Goal: Task Accomplishment & Management: Manage account settings

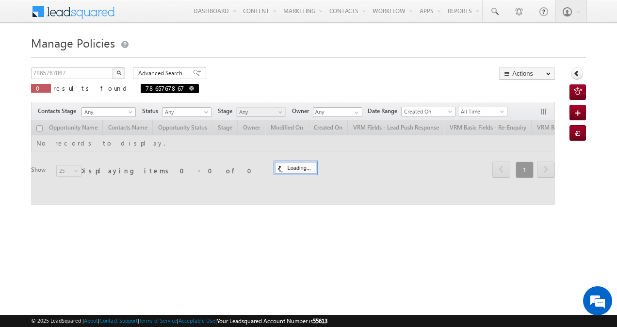
click at [189, 88] on span at bounding box center [191, 88] width 5 height 5
type input "Search Policies"
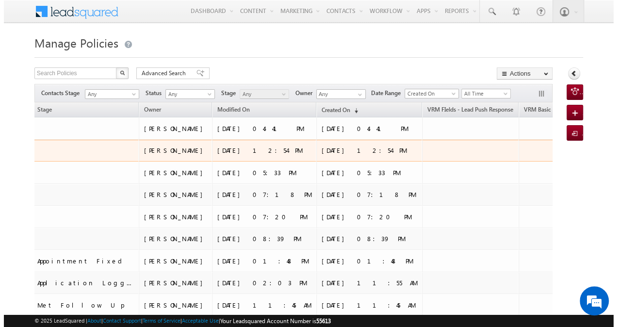
scroll to position [0, 324]
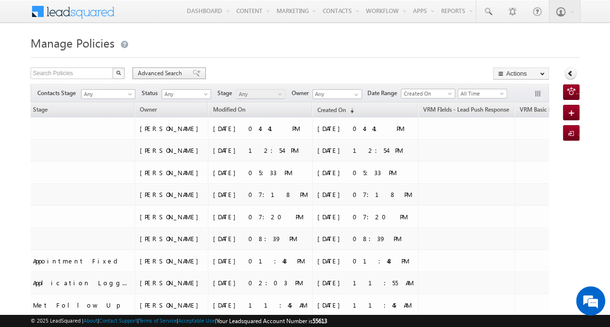
click at [160, 71] on span "Advanced Search" at bounding box center [161, 73] width 47 height 9
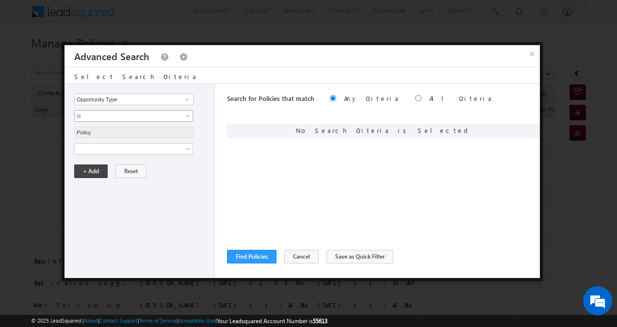
scroll to position [0, 0]
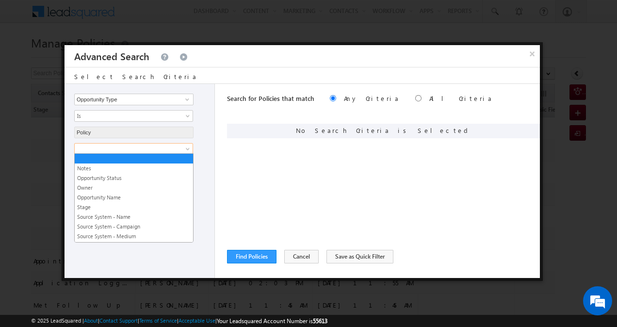
click at [182, 146] on link at bounding box center [133, 149] width 119 height 12
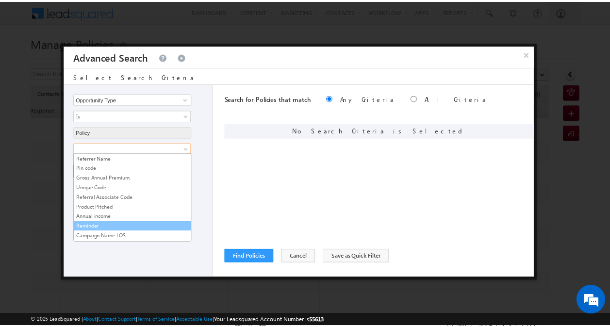
scroll to position [1854, 0]
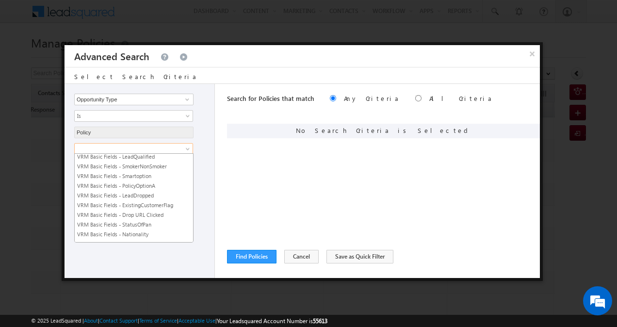
click at [143, 259] on link "VRM Basic Fields - Re-Enquiry" at bounding box center [134, 263] width 118 height 9
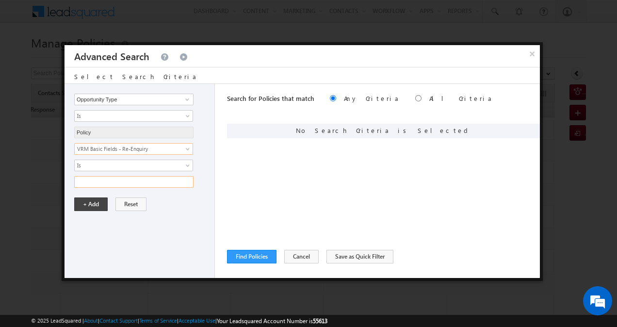
click at [163, 180] on input "text" at bounding box center [133, 182] width 119 height 12
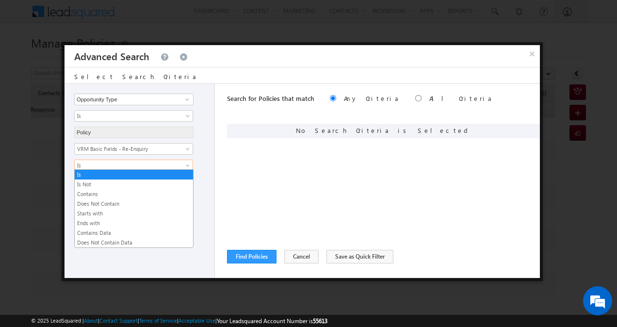
click at [188, 163] on span at bounding box center [189, 167] width 8 height 8
click at [128, 238] on link "Does Not Contain Data" at bounding box center [134, 242] width 118 height 9
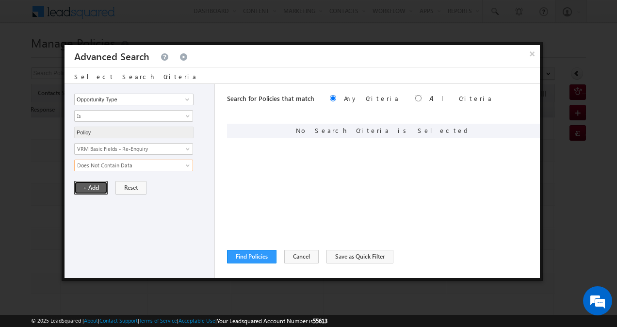
click at [96, 187] on button "+ Add" at bounding box center [90, 188] width 33 height 14
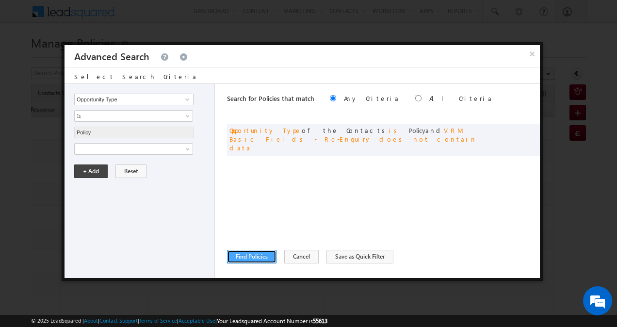
click at [244, 254] on button "Find Policies" at bounding box center [251, 257] width 49 height 14
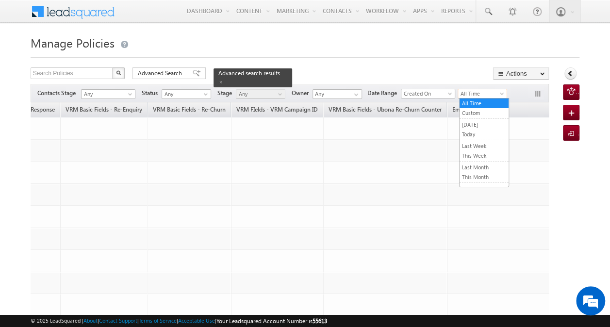
click at [466, 91] on span "All Time" at bounding box center [481, 93] width 46 height 9
click at [473, 114] on link "Custom" at bounding box center [483, 113] width 49 height 9
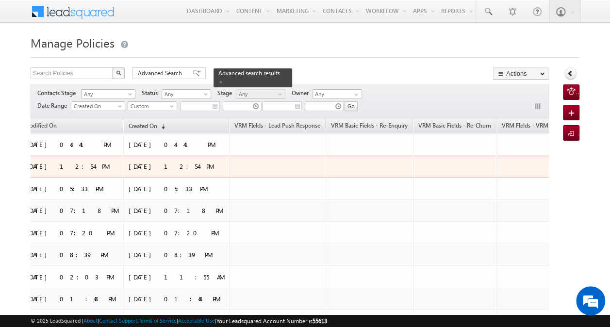
scroll to position [0, 504]
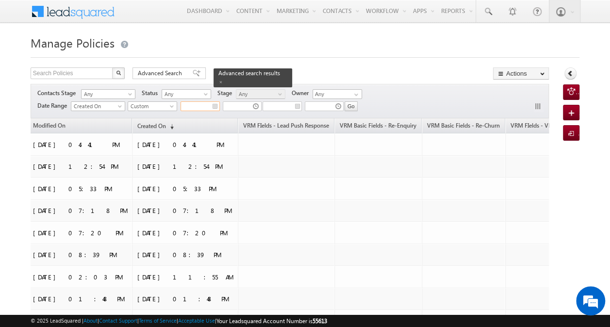
type input "__/__/____"
click at [192, 104] on input "__/__/____" at bounding box center [199, 106] width 39 height 10
click at [201, 104] on input "__/__/____" at bounding box center [199, 106] width 39 height 10
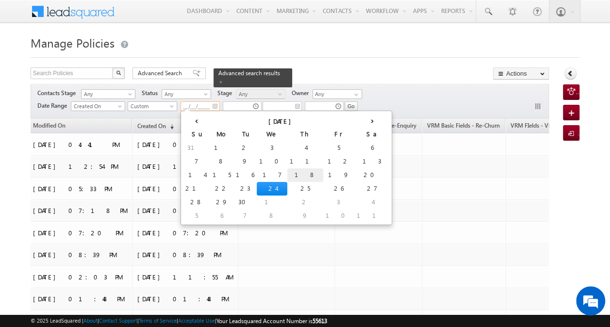
click at [287, 172] on td "18" at bounding box center [305, 175] width 36 height 14
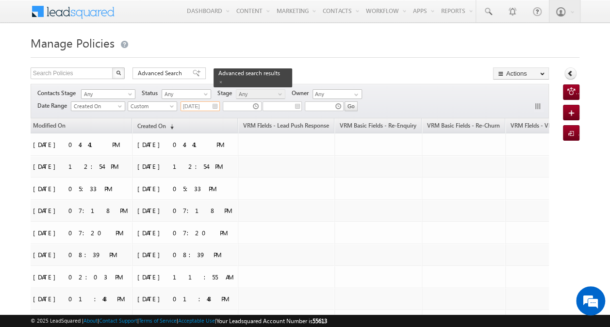
click at [199, 101] on input "09/18/2025" at bounding box center [199, 106] width 39 height 10
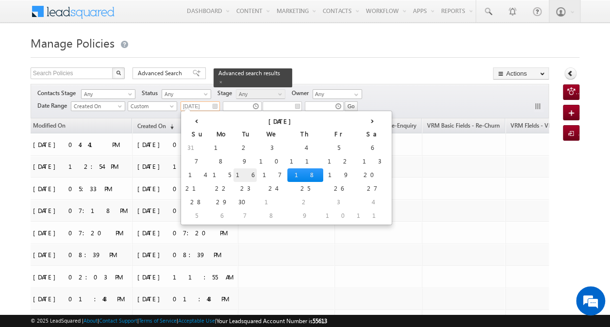
click at [233, 173] on td "16" at bounding box center [244, 175] width 23 height 14
type input "09/16/2025"
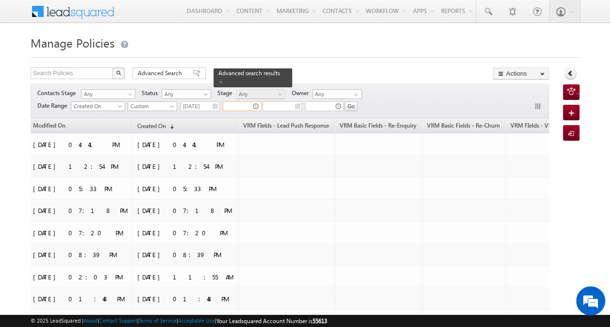
click at [242, 106] on input "text" at bounding box center [242, 106] width 39 height 10
click at [291, 122] on icon at bounding box center [294, 122] width 7 height 7
type input "03:08 AM"
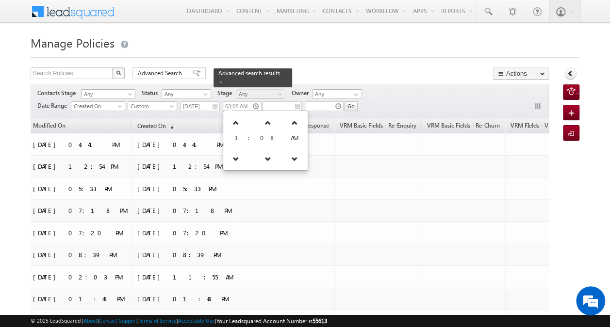
click at [313, 73] on div "Search Policies X 153561 results found Advanced Search Advanced search results …" at bounding box center [290, 74] width 518 height 14
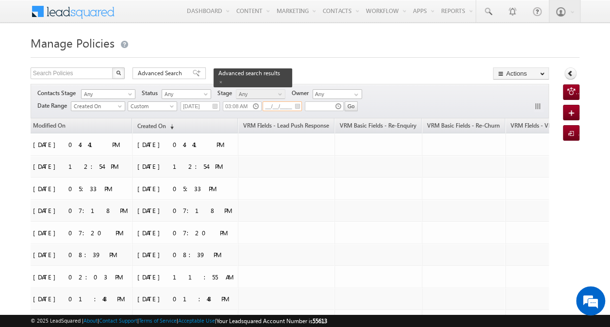
click at [287, 104] on input "__/__/____" at bounding box center [281, 106] width 39 height 10
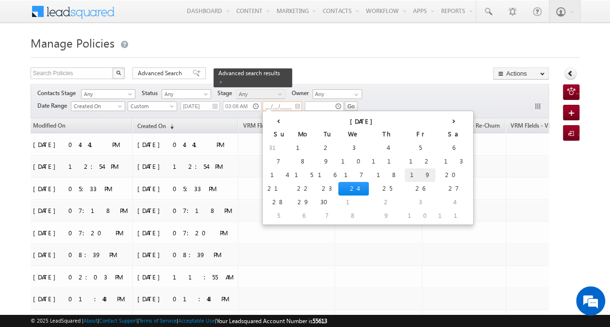
click at [404, 171] on td "19" at bounding box center [419, 175] width 31 height 14
type input "09/19/2025"
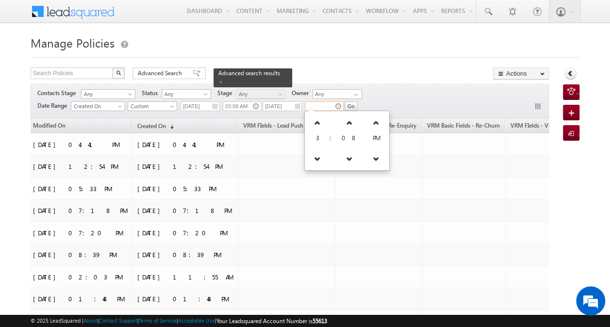
click at [326, 102] on input "text" at bounding box center [324, 106] width 39 height 10
click at [316, 122] on icon at bounding box center [317, 122] width 7 height 7
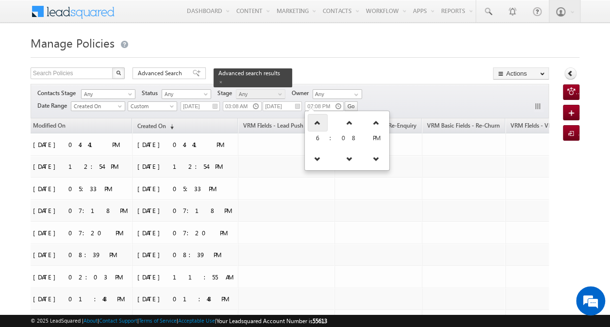
click at [316, 122] on icon at bounding box center [317, 122] width 7 height 7
type input "11:08 PM"
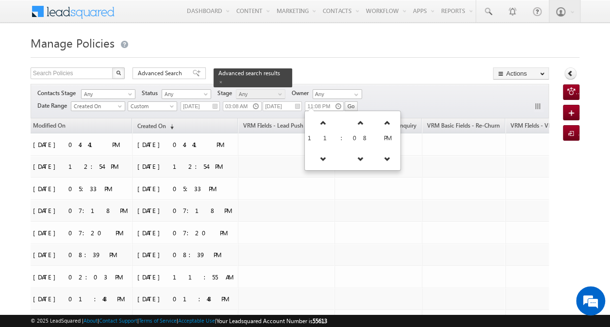
click at [404, 86] on div "Contacts Stage Any Any Activity Type Policy Policy Status Any Open Won Lost Any…" at bounding box center [290, 101] width 518 height 34
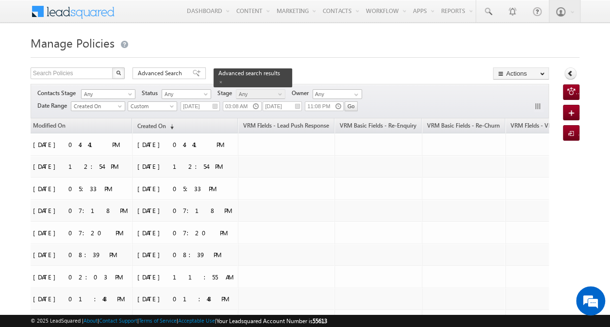
drag, startPoint x: 348, startPoint y: 107, endPoint x: 380, endPoint y: 73, distance: 46.3
drag, startPoint x: 380, startPoint y: 73, endPoint x: 348, endPoint y: 107, distance: 46.0
click at [348, 107] on input "Go" at bounding box center [350, 106] width 13 height 10
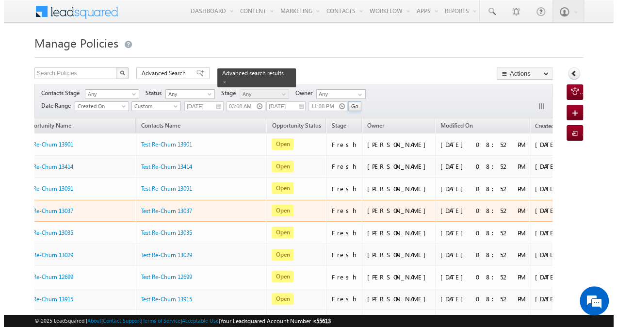
scroll to position [0, 0]
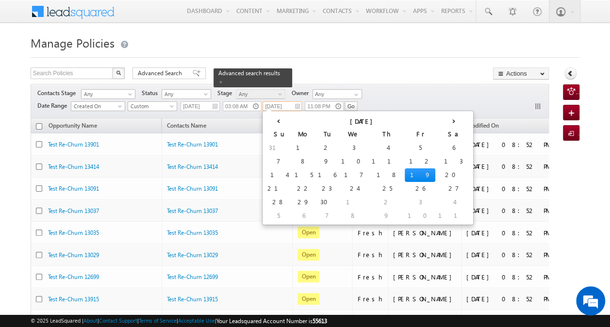
click at [280, 105] on input "09/19/2025" at bounding box center [281, 106] width 39 height 10
click at [369, 174] on td "18" at bounding box center [387, 175] width 36 height 14
type input "09/18/2025"
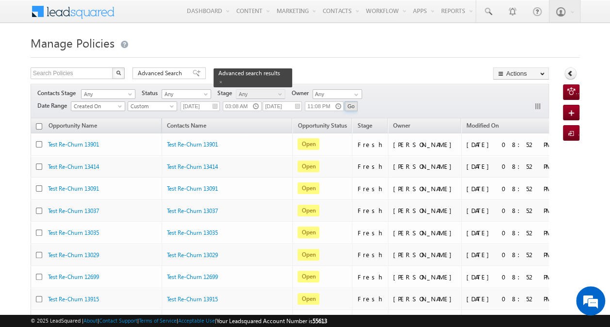
click at [351, 104] on input "Go" at bounding box center [350, 106] width 13 height 10
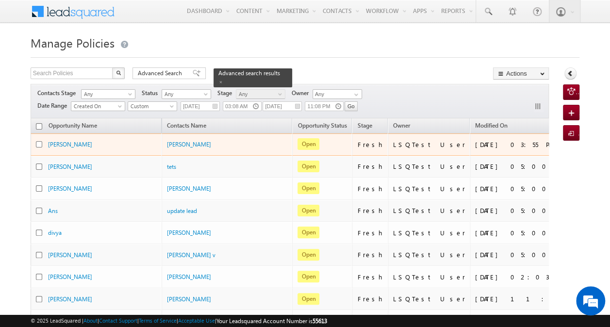
click at [39, 144] on input "checkbox" at bounding box center [39, 144] width 6 height 6
checkbox input "true"
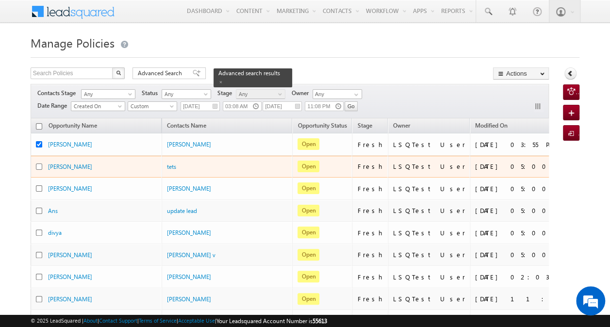
click at [38, 163] on input "checkbox" at bounding box center [39, 166] width 6 height 6
checkbox input "true"
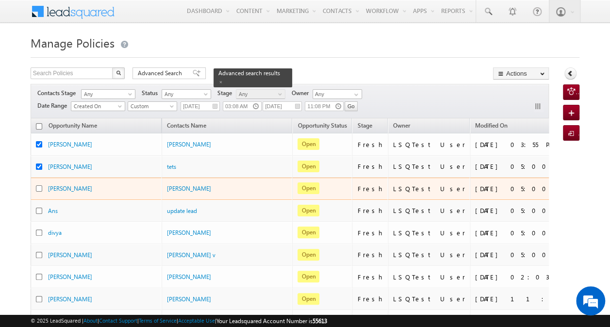
click at [40, 189] on input "checkbox" at bounding box center [39, 188] width 6 height 6
checkbox input "true"
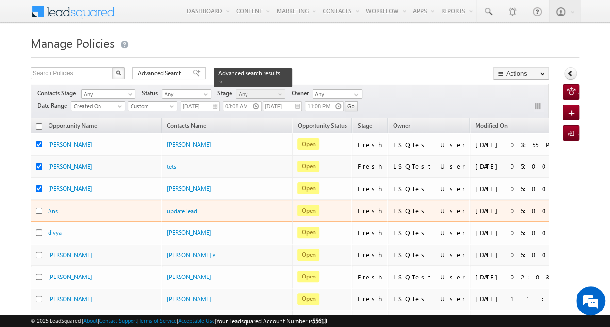
click at [38, 208] on input "checkbox" at bounding box center [39, 211] width 6 height 6
checkbox input "true"
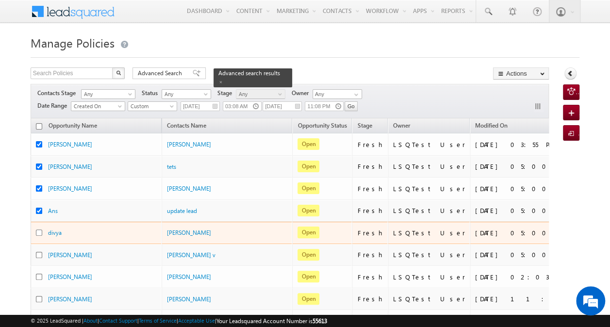
click at [38, 229] on input "checkbox" at bounding box center [39, 232] width 6 height 6
checkbox input "true"
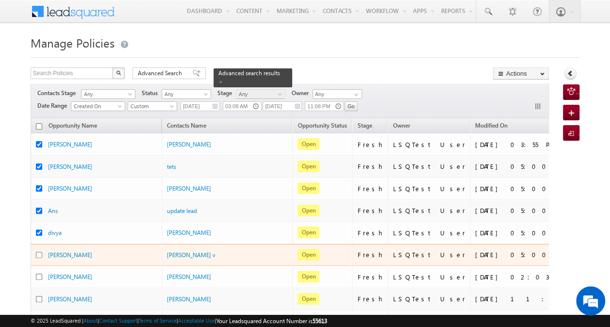
click at [38, 252] on input "checkbox" at bounding box center [39, 255] width 6 height 6
checkbox input "true"
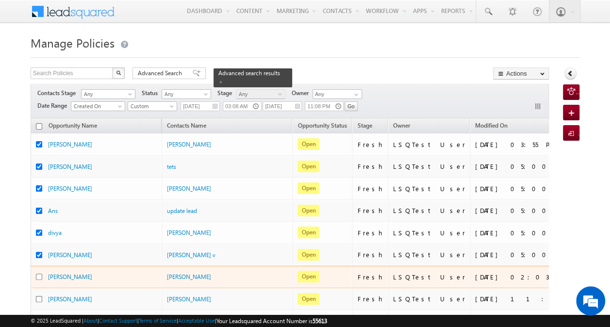
click at [37, 273] on input "checkbox" at bounding box center [39, 276] width 6 height 6
checkbox input "true"
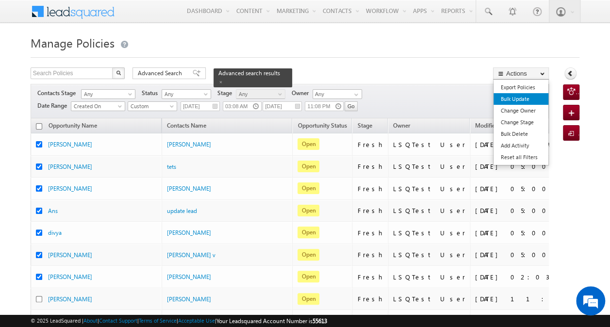
click at [525, 96] on link "Bulk Update" at bounding box center [520, 99] width 55 height 12
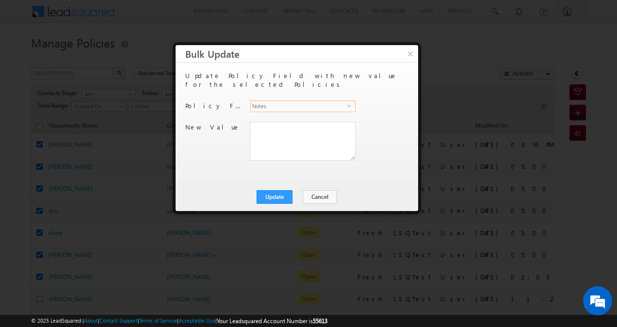
click at [350, 103] on span "select" at bounding box center [351, 105] width 8 height 4
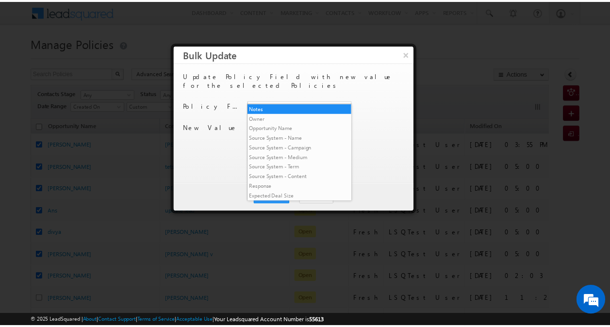
scroll to position [2090, 0]
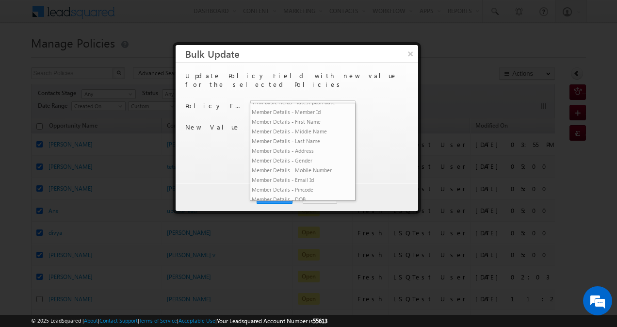
click at [324, 69] on li "VRM Basic Fields - Re-Enquiry" at bounding box center [302, 65] width 105 height 10
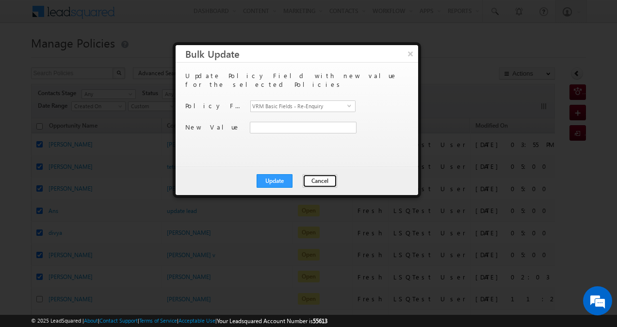
click at [321, 182] on button "Cancel" at bounding box center [320, 181] width 34 height 14
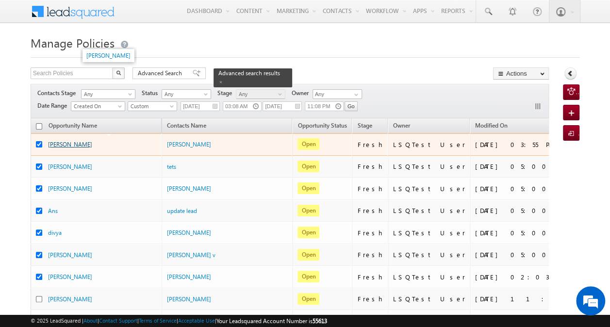
click at [57, 143] on link "[PERSON_NAME]" at bounding box center [70, 144] width 44 height 7
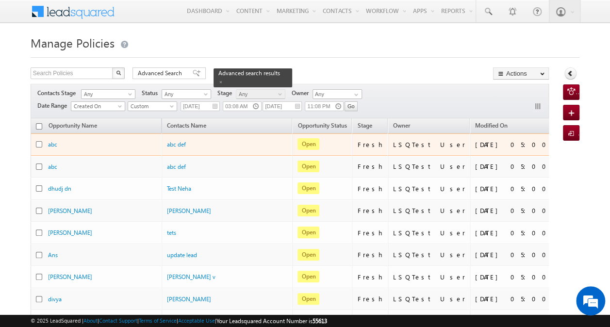
click at [39, 142] on input "checkbox" at bounding box center [39, 144] width 6 height 6
checkbox input "true"
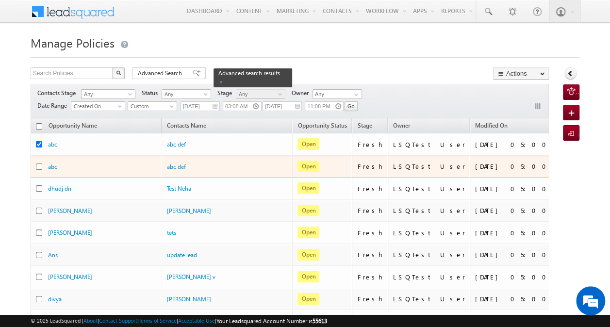
click at [39, 163] on input "checkbox" at bounding box center [39, 166] width 6 height 6
checkbox input "true"
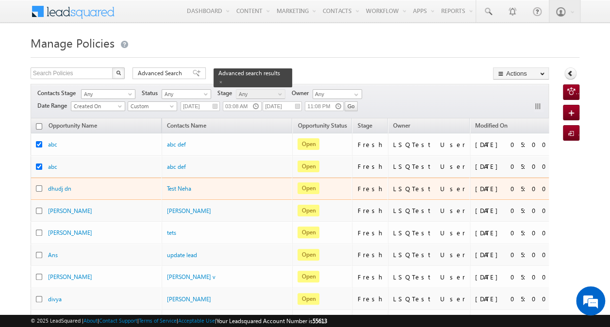
click at [39, 184] on div at bounding box center [42, 188] width 12 height 9
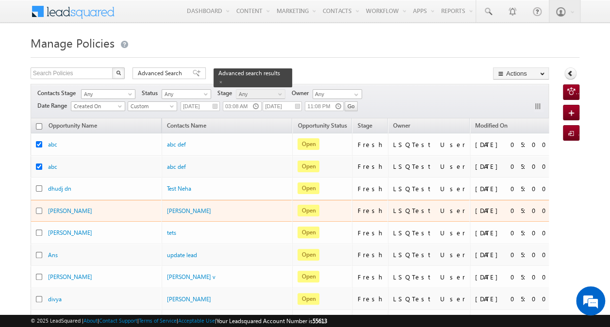
click at [40, 208] on input "checkbox" at bounding box center [39, 211] width 6 height 6
checkbox input "true"
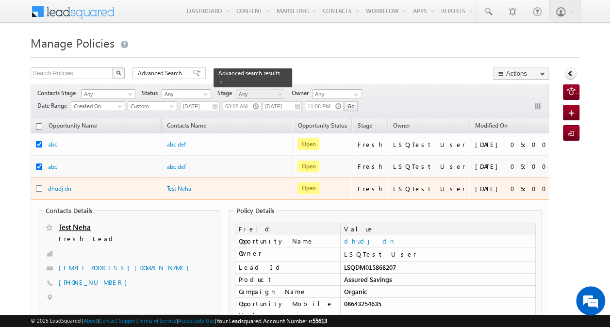
click at [38, 186] on input "checkbox" at bounding box center [39, 188] width 6 height 6
checkbox input "true"
click at [91, 185] on div "dhudj dn" at bounding box center [96, 188] width 97 height 9
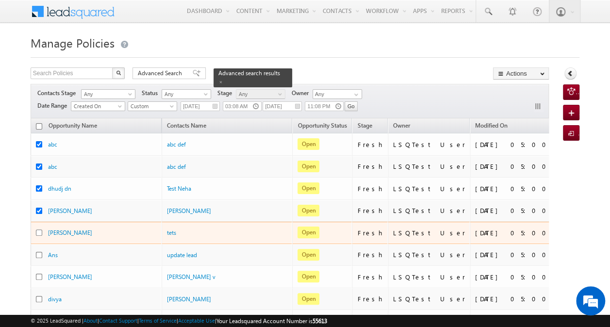
click at [39, 230] on input "checkbox" at bounding box center [39, 232] width 6 height 6
checkbox input "true"
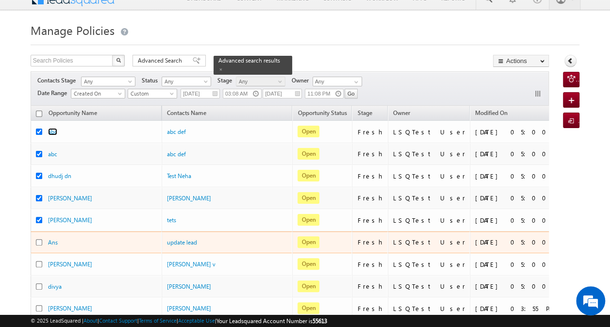
scroll to position [14, 0]
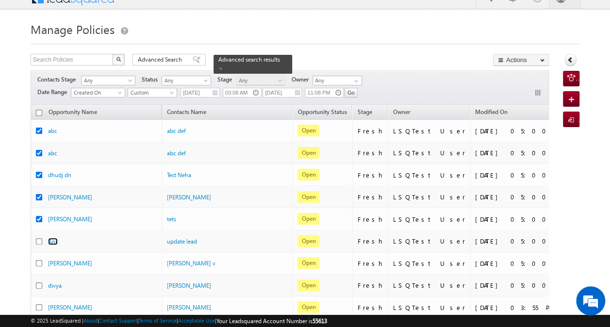
click at [39, 112] on input "checkbox" at bounding box center [39, 113] width 6 height 6
checkbox input "true"
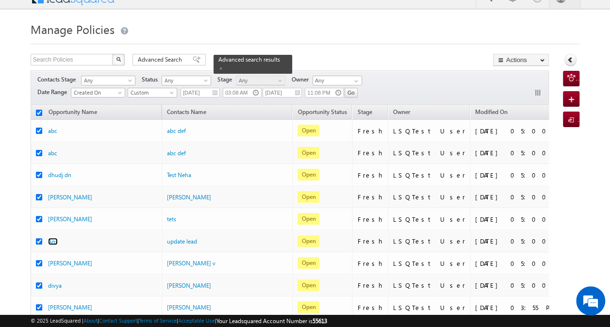
checkbox input "true"
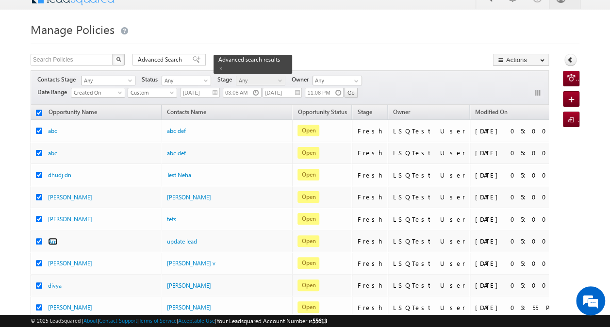
click at [39, 112] on input "checkbox" at bounding box center [39, 113] width 6 height 6
checkbox input "false"
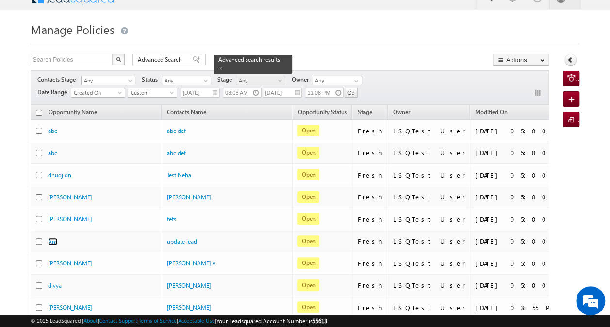
checkbox input "false"
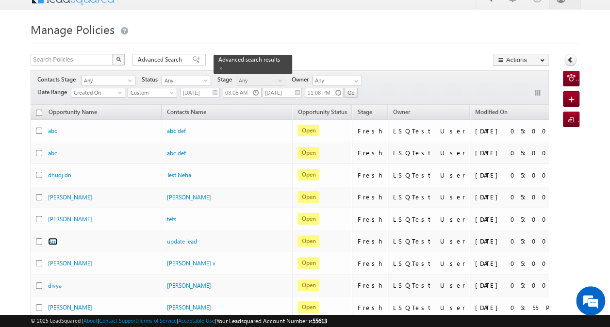
checkbox input "false"
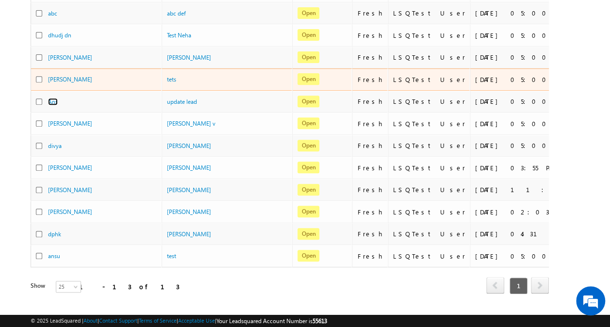
scroll to position [154, 0]
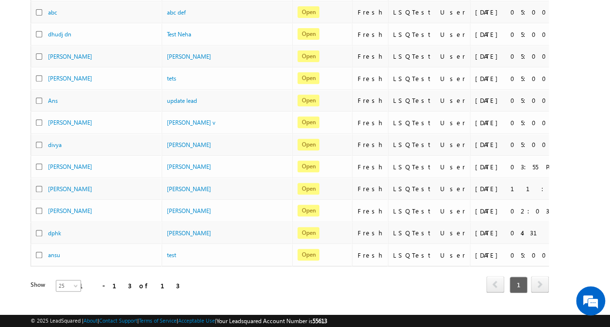
click at [64, 281] on span "25" at bounding box center [69, 285] width 26 height 9
click at [64, 271] on link "200" at bounding box center [62, 271] width 25 height 9
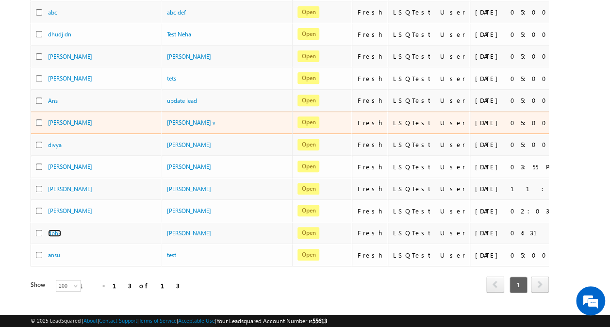
scroll to position [0, 0]
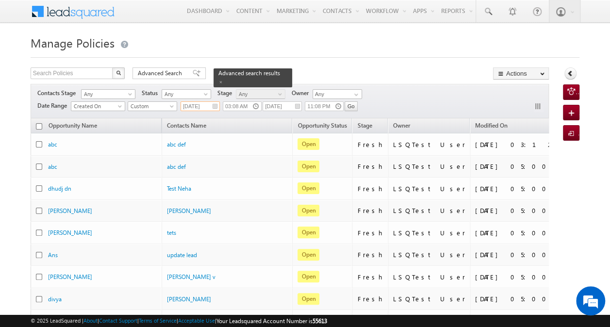
click at [202, 105] on input "09/16/2025" at bounding box center [199, 106] width 39 height 10
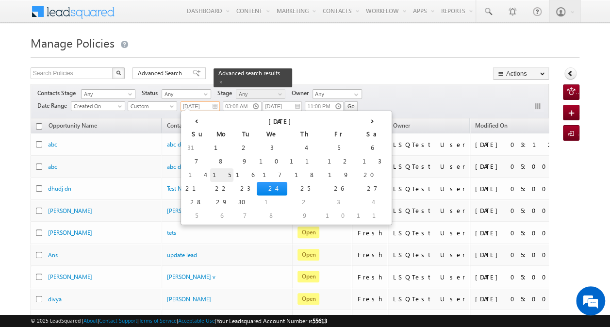
click at [210, 174] on td "15" at bounding box center [221, 175] width 23 height 14
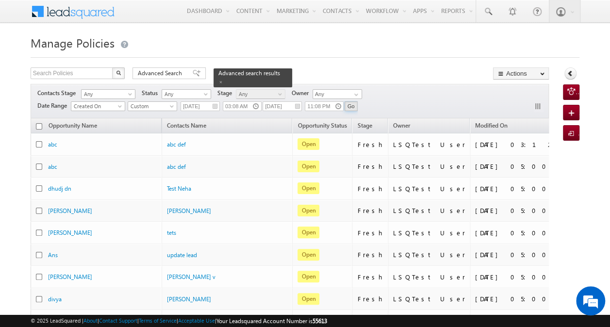
click at [350, 105] on input "Go" at bounding box center [350, 106] width 13 height 10
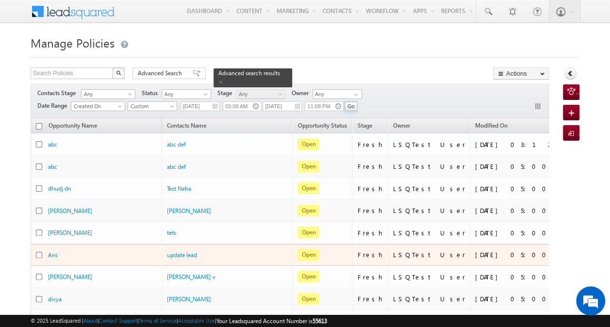
scroll to position [259, 0]
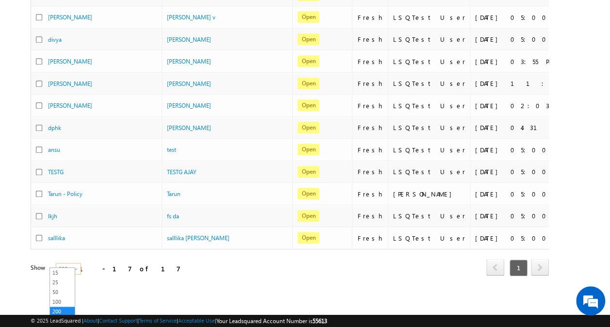
click at [68, 264] on span "200" at bounding box center [69, 268] width 26 height 9
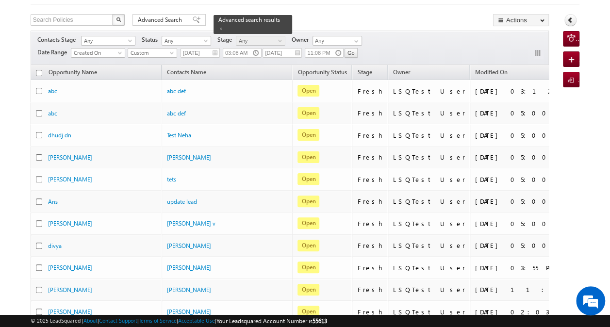
scroll to position [0, 0]
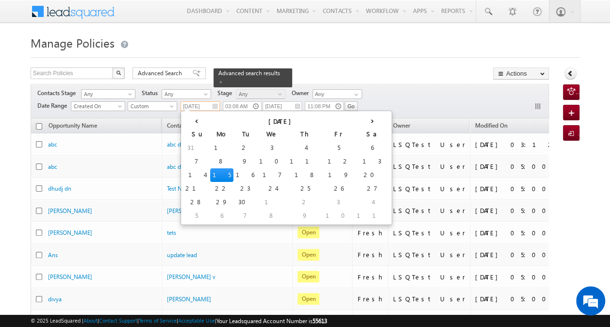
click at [199, 108] on input "09/15/2025" at bounding box center [199, 106] width 39 height 10
click at [191, 173] on td "14" at bounding box center [196, 175] width 27 height 14
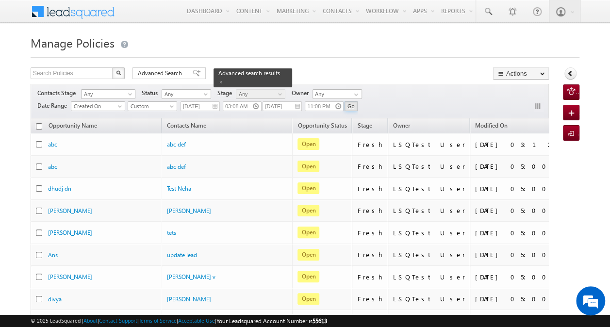
click at [351, 106] on input "Go" at bounding box center [350, 106] width 13 height 10
click at [350, 107] on input "Go" at bounding box center [350, 106] width 13 height 10
click at [198, 106] on input "09/14/2025" at bounding box center [199, 106] width 39 height 10
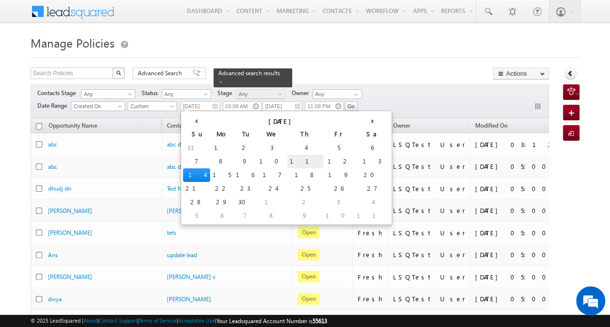
click at [287, 158] on td "11" at bounding box center [305, 162] width 36 height 14
type input "[DATE]"
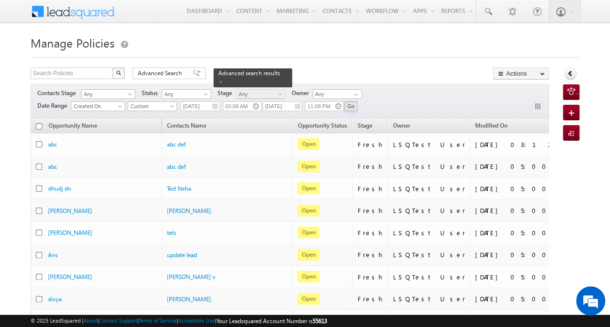
click at [352, 103] on input "Go" at bounding box center [350, 106] width 13 height 10
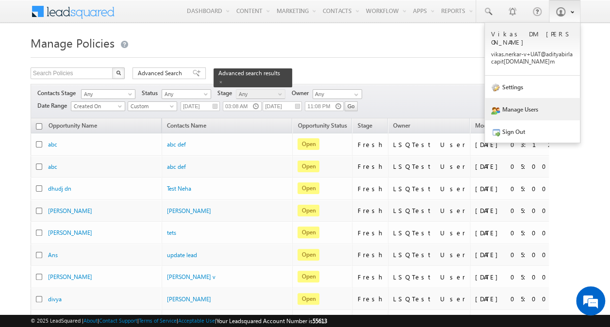
click at [530, 105] on link "Manage Users" at bounding box center [531, 109] width 95 height 22
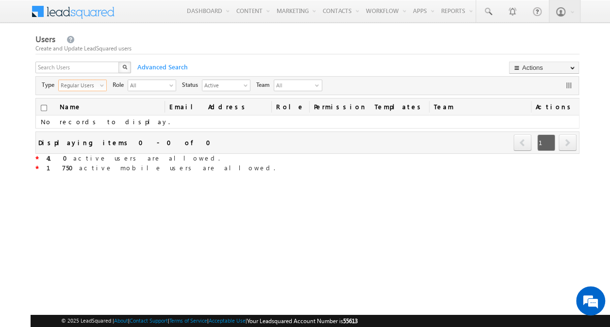
click at [100, 88] on span "select" at bounding box center [103, 88] width 6 height 16
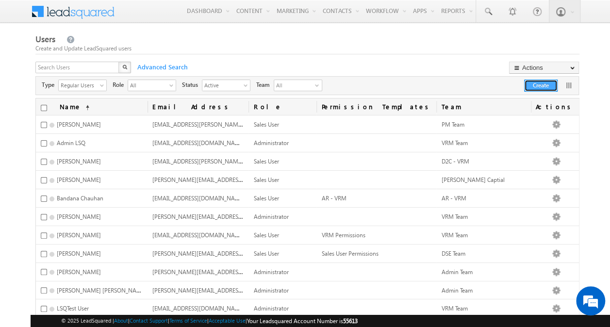
click at [533, 85] on button "Create" at bounding box center [540, 86] width 33 height 12
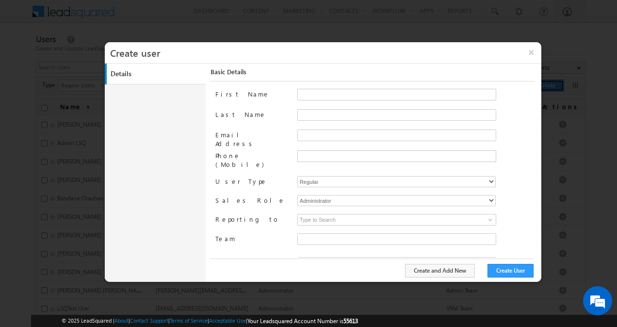
type input "50ca8f2f-ee9f-11ea-91c9-02e7c77668a4"
click at [383, 94] on input "First Name" at bounding box center [396, 95] width 199 height 12
drag, startPoint x: 340, startPoint y: 93, endPoint x: 291, endPoint y: 96, distance: 49.0
click at [291, 96] on div "First Name Akasha" at bounding box center [375, 99] width 320 height 20
paste input "shay Mahajan"
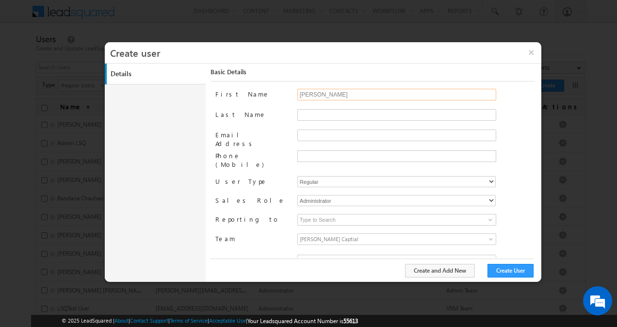
click at [329, 96] on input "Akshay Mahajan" at bounding box center [396, 95] width 199 height 12
type input "Akshay"
click at [324, 117] on input "Last Name" at bounding box center [396, 115] width 199 height 12
paste input "Mahajan"
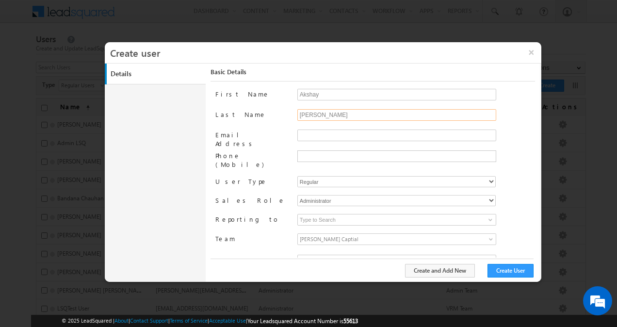
type input "Mahajan"
click at [335, 139] on input "Email Address" at bounding box center [396, 135] width 199 height 12
paste input "akshay.mahajan1-v@adityabirlacapital.com"
type input "akshay.mahajan1-v@adityabirlacapital.com"
click at [282, 153] on label "Phone (Mobile)" at bounding box center [252, 159] width 74 height 18
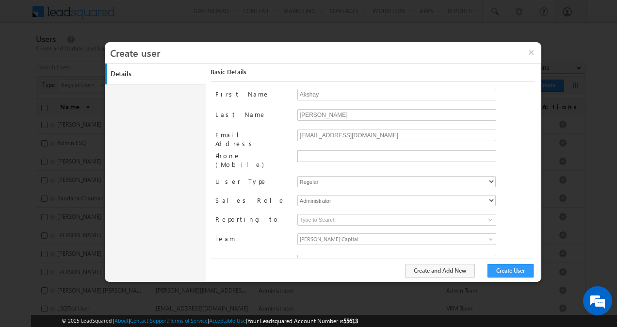
click at [0, 0] on input "Phone (Mobile)" at bounding box center [0, 0] width 0 height 0
click at [378, 155] on input "text" at bounding box center [396, 156] width 194 height 8
type input "+91-"
paste input "9767767294"
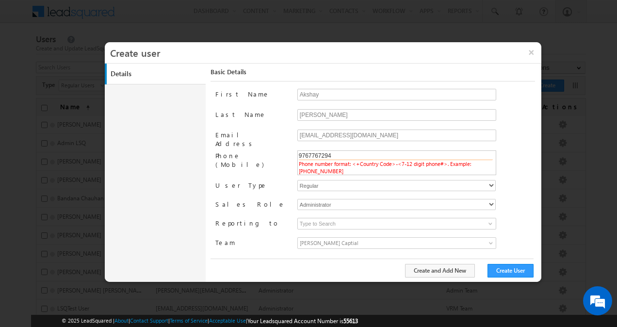
type input "9767767294"
click at [517, 116] on div "Mahajan" at bounding box center [416, 119] width 238 height 20
click at [345, 156] on input "text" at bounding box center [396, 156] width 194 height 8
paste input "9767767294"
type input "+91-9767767294"
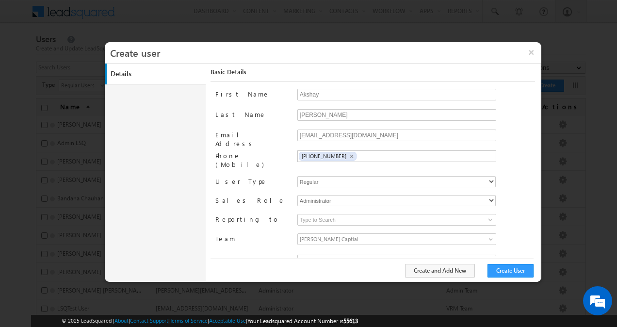
drag, startPoint x: 515, startPoint y: 141, endPoint x: 278, endPoint y: 193, distance: 242.5
click at [278, 195] on label "Sales Role" at bounding box center [252, 200] width 74 height 10
click at [486, 216] on span at bounding box center [490, 220] width 8 height 8
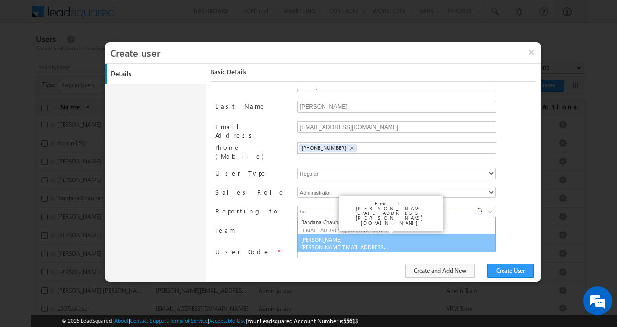
click at [394, 238] on link "Bapuso Powar Bapuso.Powar+UAT@adityabirlacapital.com" at bounding box center [396, 243] width 198 height 18
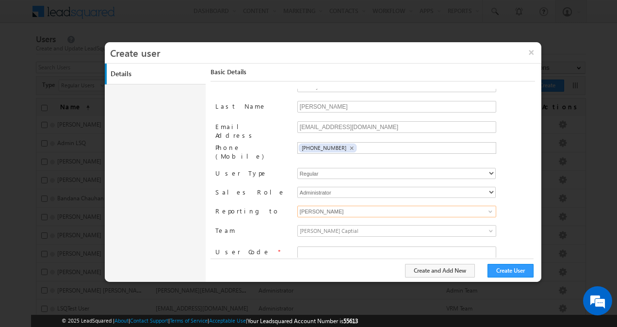
type input "Bapuso Powar"
click at [488, 229] on span at bounding box center [492, 233] width 8 height 8
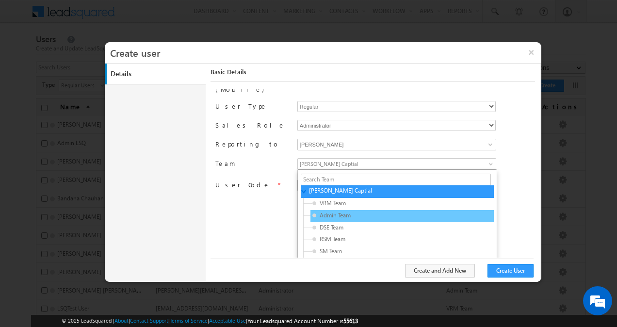
click at [433, 210] on div "Admin Team" at bounding box center [401, 216] width 183 height 12
type input "97968c0a-a8a8-11eb-b051-02c8554500f4"
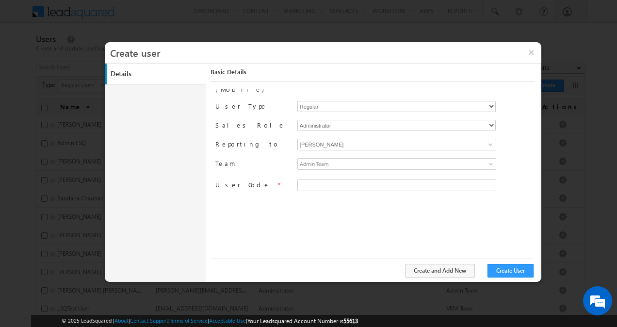
scroll to position [8, 0]
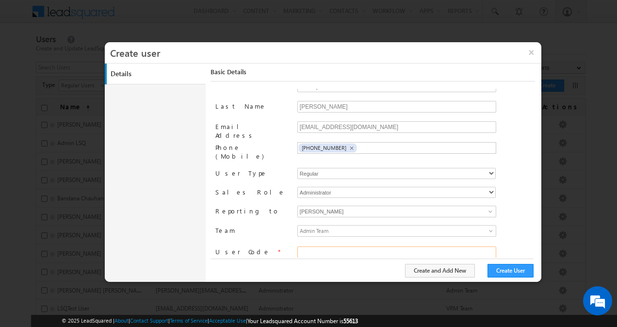
click at [396, 246] on input "text" at bounding box center [396, 252] width 199 height 12
click at [434, 247] on input "INVEN37445" at bounding box center [396, 252] width 199 height 12
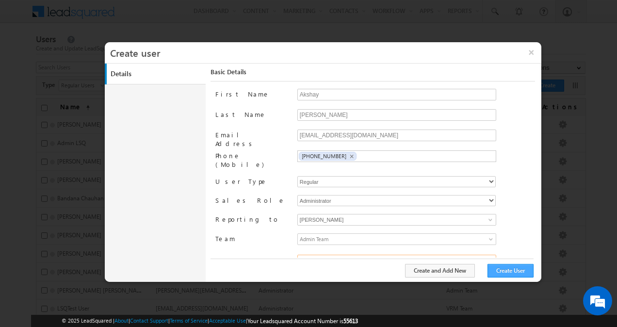
type input "INVEN37445"
click at [510, 272] on button "Create User" at bounding box center [510, 271] width 46 height 14
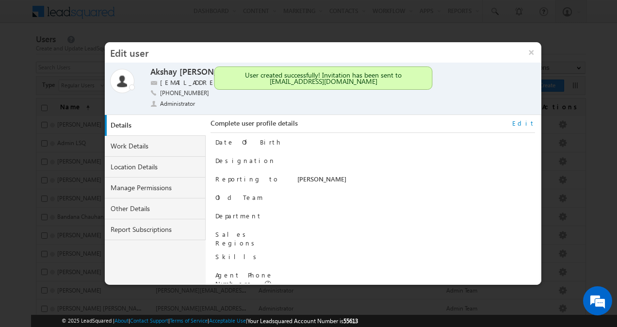
click at [530, 125] on link "Edit" at bounding box center [523, 123] width 23 height 9
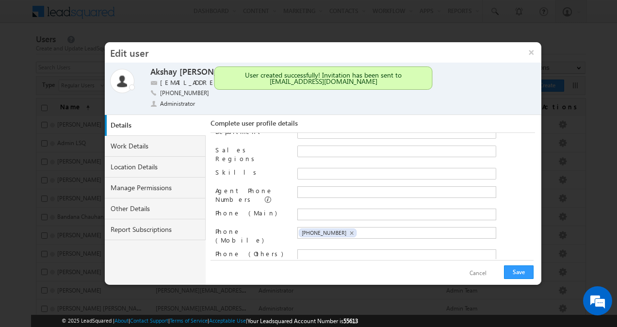
scroll to position [98, 0]
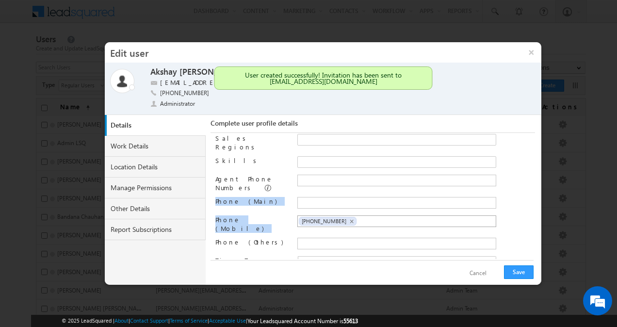
drag, startPoint x: 375, startPoint y: 174, endPoint x: 389, endPoint y: 214, distance: 42.9
click at [389, 214] on div "Date Of Birth Designation Reporting to Bapuso Powar Bapuso Powar Old Team Depar…" at bounding box center [375, 196] width 320 height 126
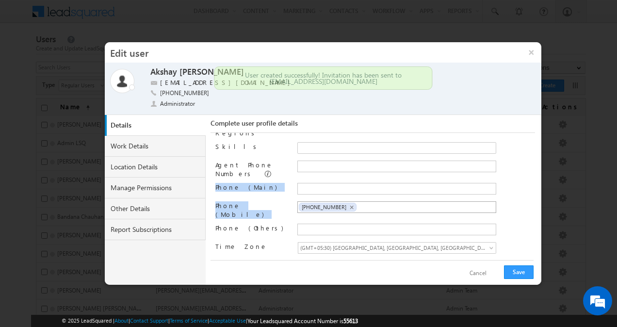
scroll to position [124, 0]
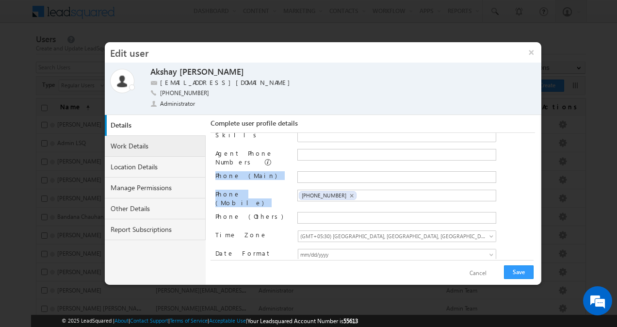
click at [151, 146] on link "Work Details" at bounding box center [155, 146] width 101 height 21
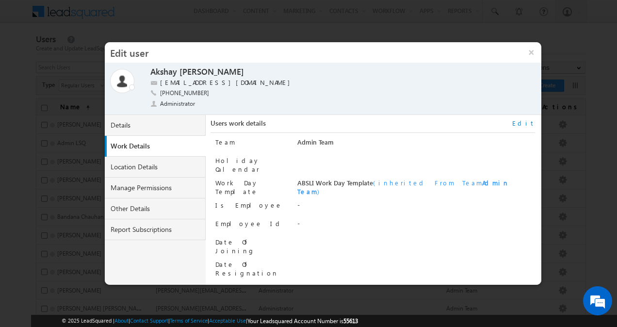
click at [531, 123] on link "Edit" at bounding box center [523, 123] width 23 height 9
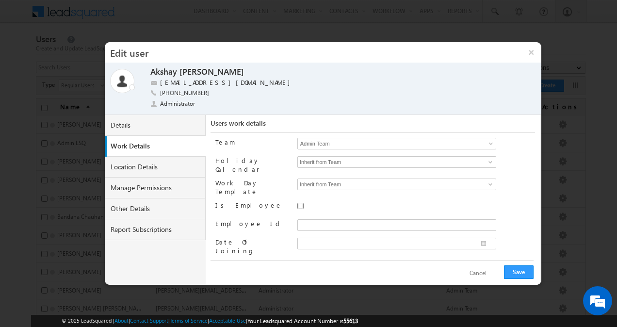
click at [300, 203] on input "Is Employee" at bounding box center [300, 206] width 6 height 6
checkbox input "true"
click at [400, 220] on input "Employee Id" at bounding box center [396, 225] width 199 height 12
paste input "INVEN37445"
type input "INVEN37445"
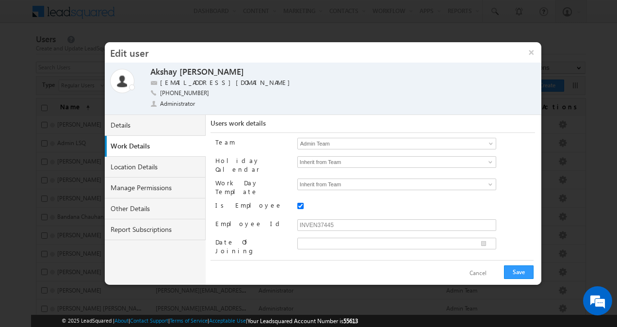
click at [507, 191] on div "Team Admin Team No records found ▼ Aditya Birla Captial VRM Team Admin Team DSE…" at bounding box center [375, 196] width 320 height 126
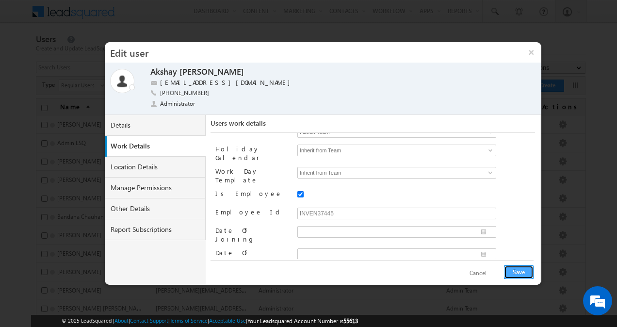
click at [519, 271] on button "Save" at bounding box center [519, 272] width 30 height 14
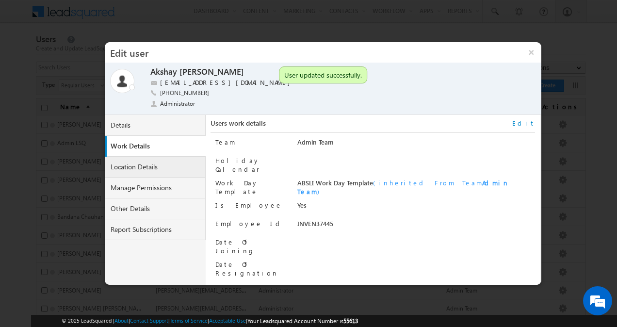
click at [143, 167] on link "Location Details" at bounding box center [155, 167] width 101 height 21
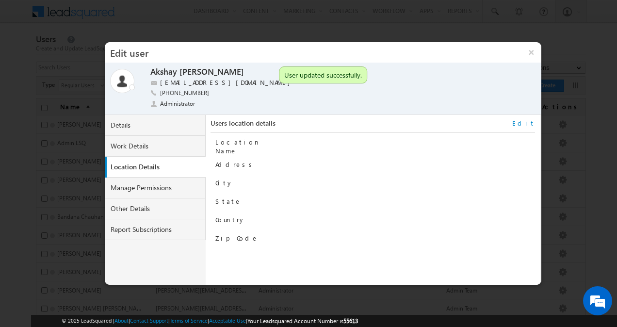
click at [533, 123] on link "Edit" at bounding box center [523, 123] width 23 height 9
click at [462, 217] on span at bounding box center [384, 221] width 173 height 9
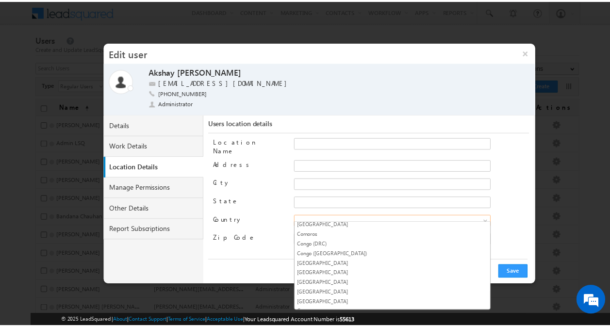
scroll to position [851, 0]
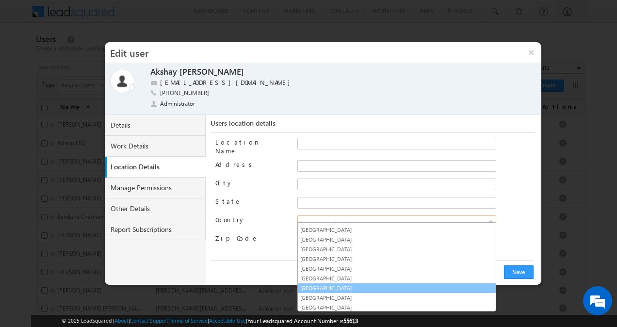
click at [364, 284] on link "India" at bounding box center [397, 288] width 198 height 9
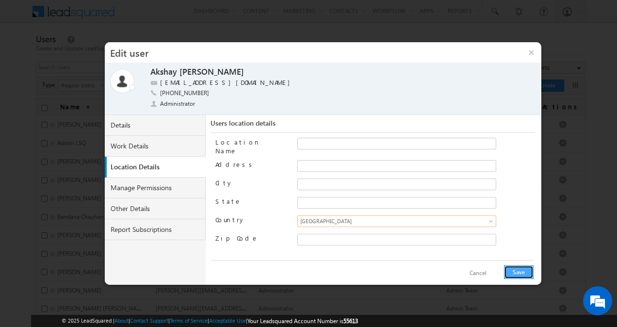
click at [516, 268] on button "Save" at bounding box center [519, 272] width 30 height 14
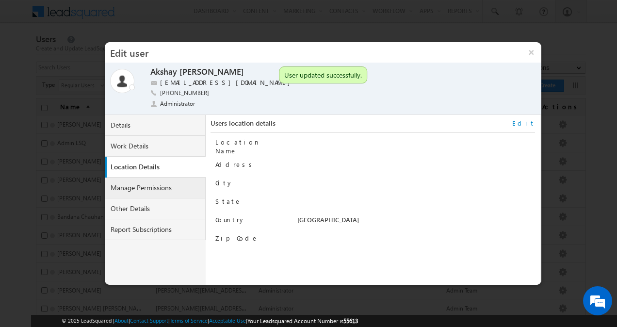
click at [173, 186] on link "Manage Permissions" at bounding box center [155, 187] width 101 height 21
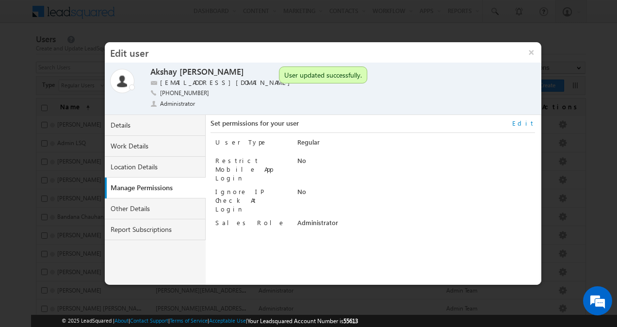
click at [530, 123] on link "Edit" at bounding box center [523, 123] width 23 height 9
click at [154, 216] on link "Other Details" at bounding box center [155, 208] width 101 height 21
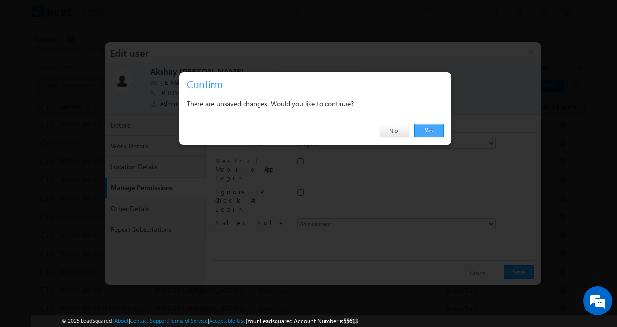
click at [432, 132] on link "Yes" at bounding box center [429, 131] width 30 height 14
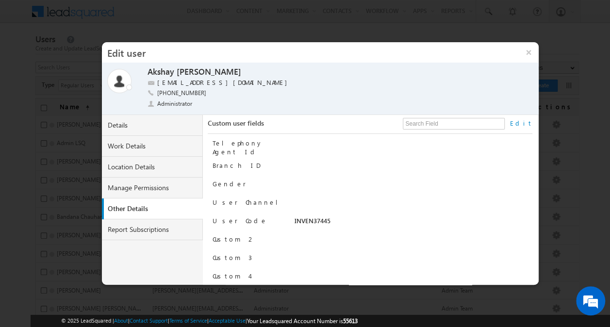
click at [527, 119] on link "Edit" at bounding box center [520, 123] width 23 height 9
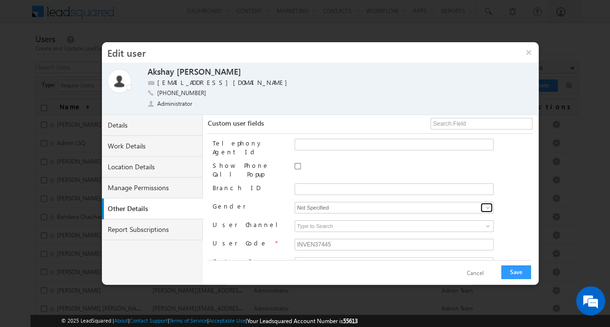
click at [485, 204] on span at bounding box center [487, 208] width 8 height 8
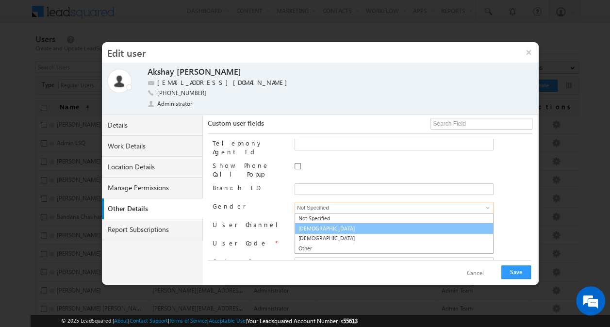
click at [422, 224] on link "Male" at bounding box center [393, 228] width 199 height 11
type input "Male"
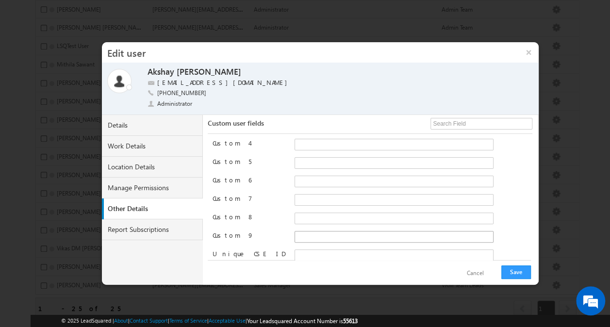
scroll to position [307, 0]
click at [514, 272] on button "Save" at bounding box center [516, 272] width 30 height 14
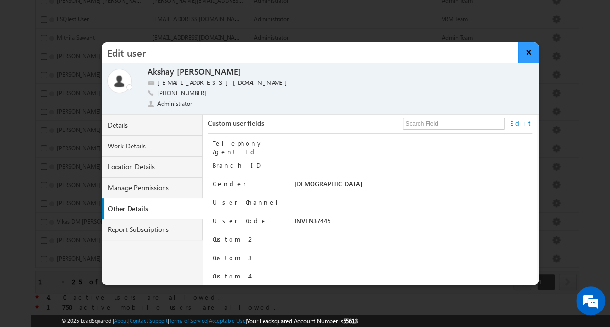
click at [530, 49] on button "×" at bounding box center [528, 52] width 21 height 20
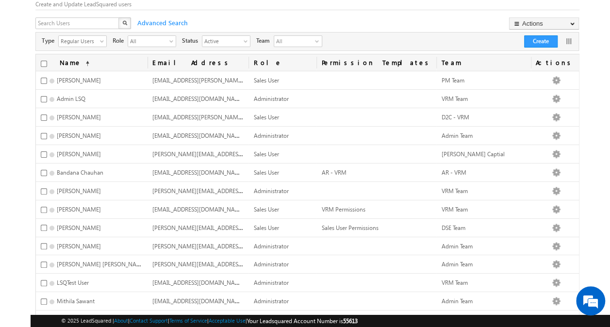
scroll to position [0, 0]
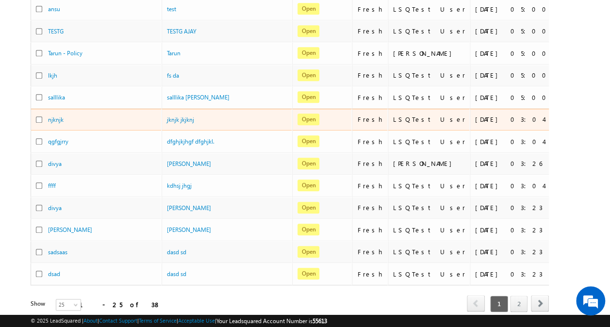
scroll to position [434, 0]
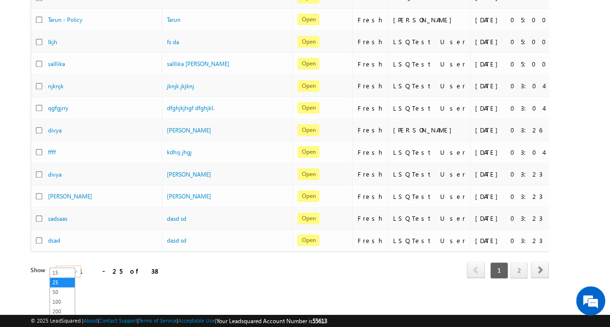
click at [67, 267] on span "25" at bounding box center [69, 271] width 26 height 9
click at [67, 294] on link "50" at bounding box center [62, 292] width 25 height 9
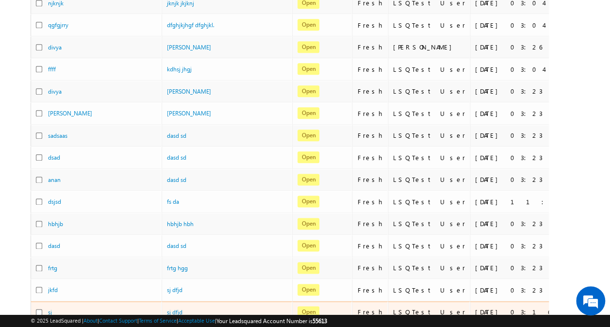
scroll to position [516, 0]
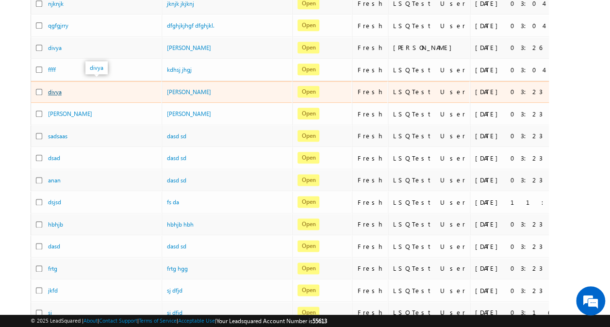
drag, startPoint x: 60, startPoint y: 87, endPoint x: 49, endPoint y: 82, distance: 11.9
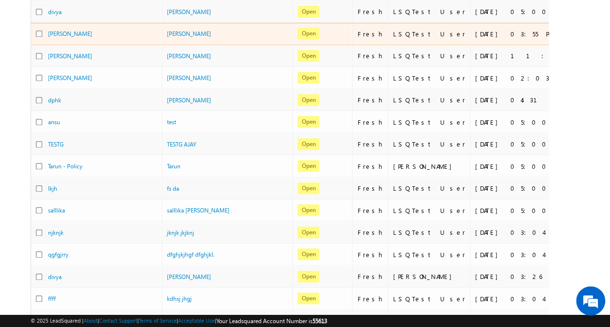
scroll to position [289, 0]
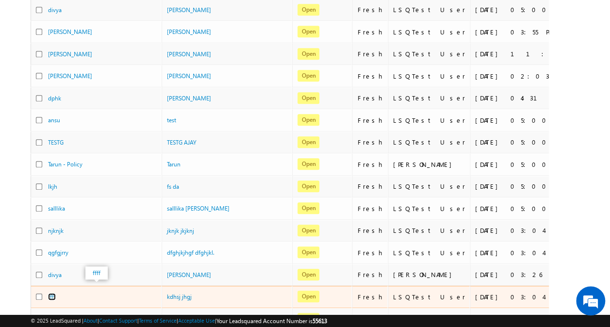
drag, startPoint x: 52, startPoint y: 290, endPoint x: 44, endPoint y: 290, distance: 8.7
click at [48, 293] on link "ffff" at bounding box center [52, 296] width 8 height 7
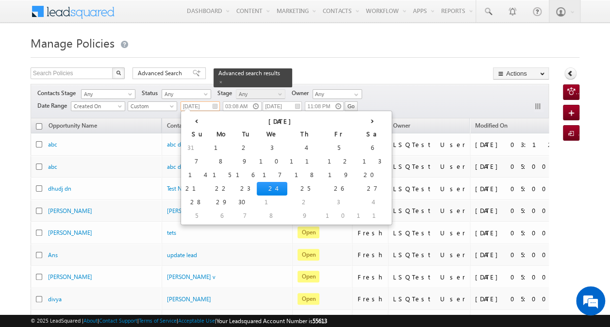
click at [198, 107] on input "[DATE]" at bounding box center [199, 106] width 39 height 10
click at [257, 162] on td "10" at bounding box center [272, 162] width 31 height 14
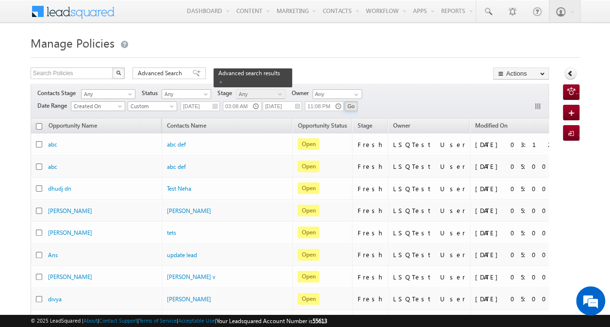
click at [351, 105] on input "Go" at bounding box center [350, 106] width 13 height 10
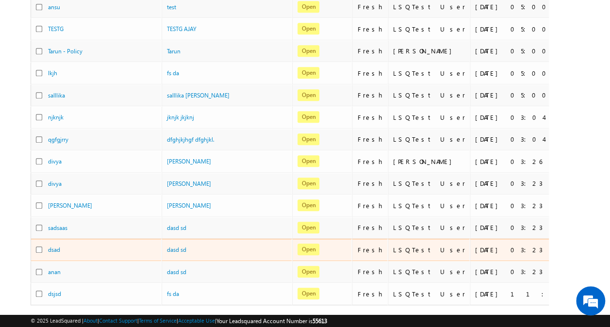
scroll to position [434, 0]
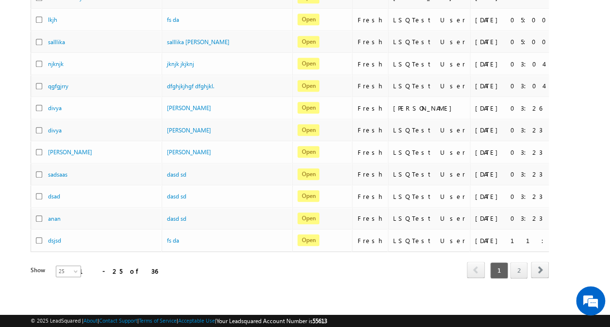
click at [73, 269] on span at bounding box center [77, 273] width 8 height 8
click at [62, 294] on link "50" at bounding box center [62, 292] width 25 height 9
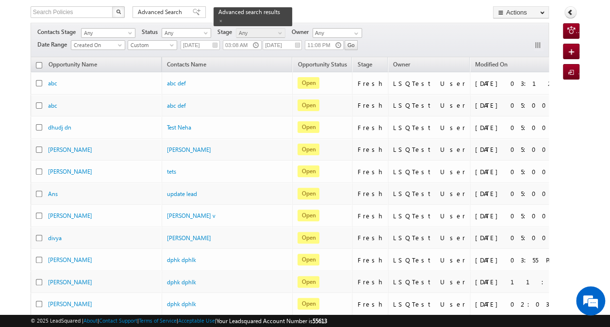
scroll to position [0, 0]
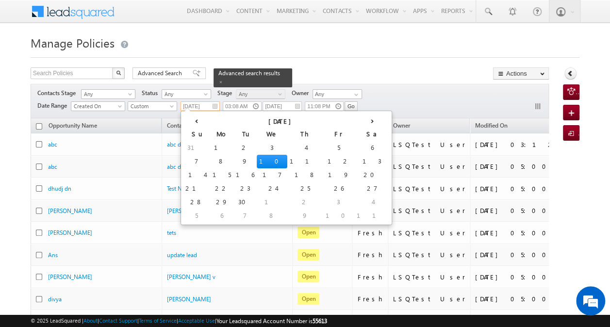
click at [199, 107] on input "[DATE]" at bounding box center [199, 106] width 39 height 10
click at [210, 162] on td "8" at bounding box center [221, 162] width 23 height 14
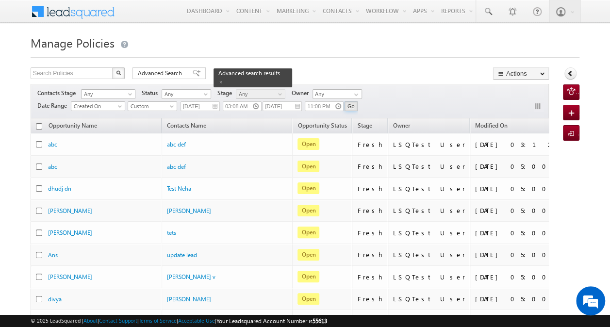
click at [351, 104] on input "Go" at bounding box center [350, 106] width 13 height 10
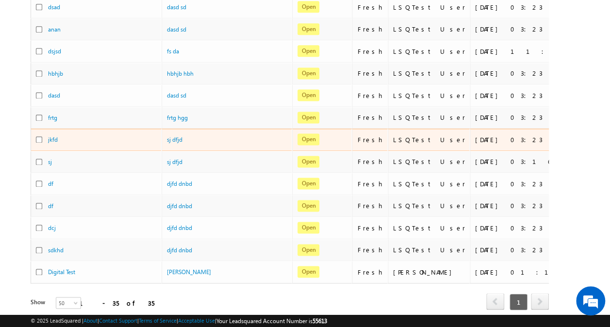
scroll to position [630, 0]
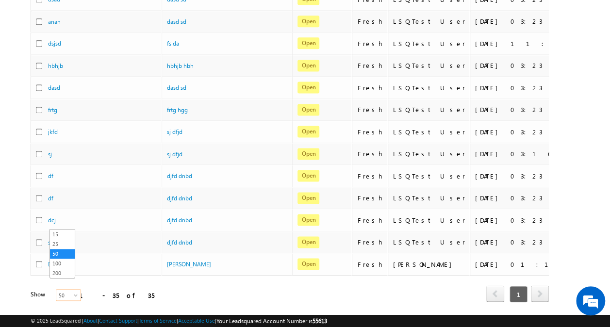
click at [64, 290] on span "50" at bounding box center [69, 294] width 26 height 9
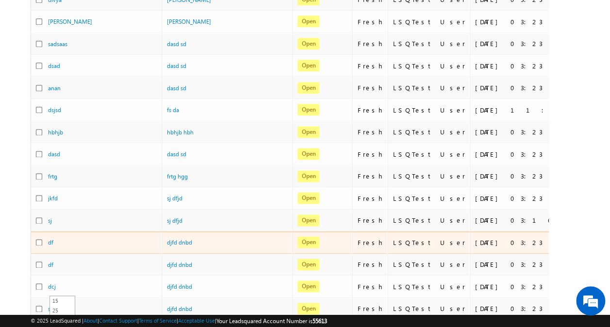
scroll to position [563, 0]
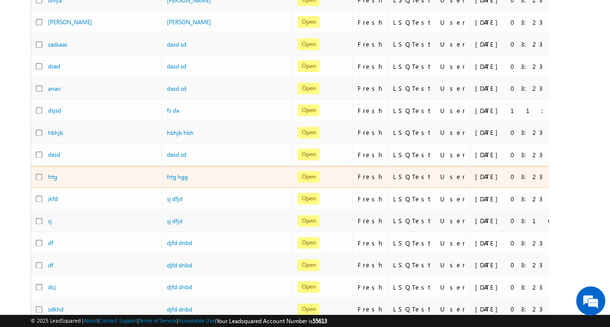
click at [93, 172] on div "frtg" at bounding box center [96, 179] width 121 height 14
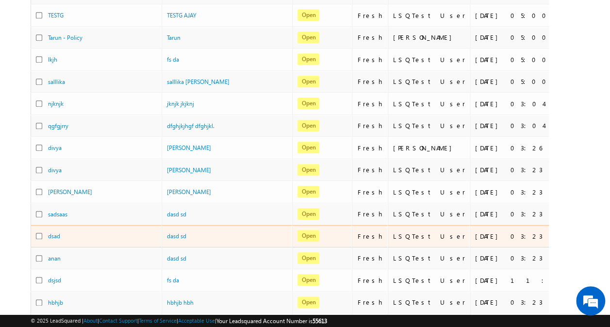
scroll to position [393, 0]
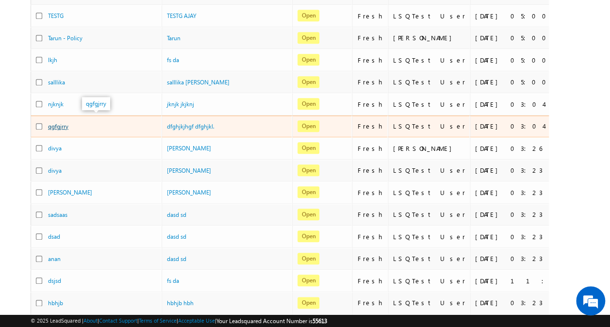
drag, startPoint x: 60, startPoint y: 123, endPoint x: 54, endPoint y: 120, distance: 7.2
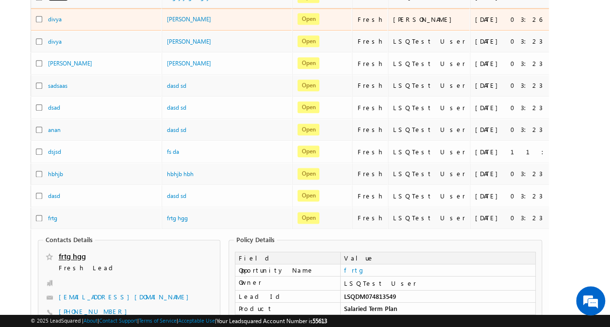
scroll to position [523, 0]
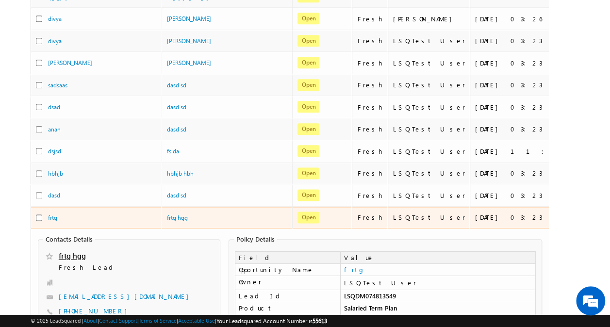
click at [210, 213] on div "frtg hgg" at bounding box center [215, 217] width 97 height 9
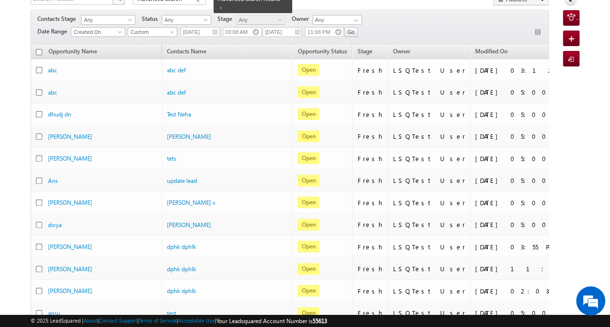
scroll to position [0, 0]
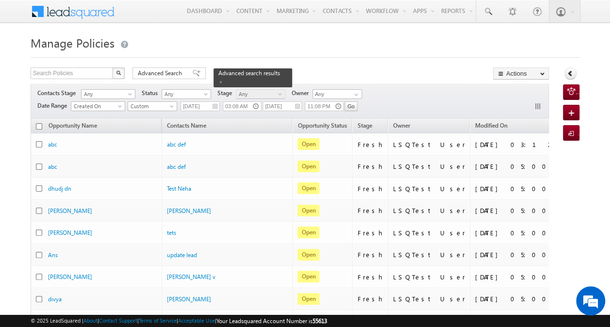
drag, startPoint x: 199, startPoint y: 104, endPoint x: 368, endPoint y: 46, distance: 179.0
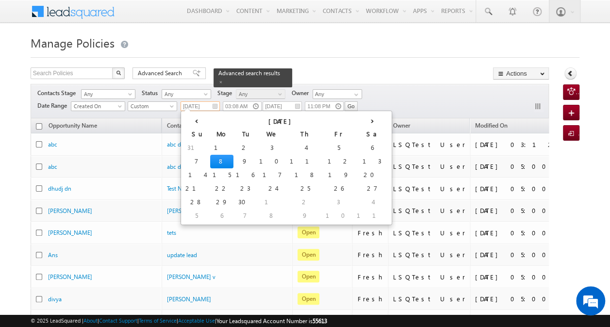
drag, startPoint x: 368, startPoint y: 46, endPoint x: 205, endPoint y: 106, distance: 174.1
click at [205, 106] on input "[DATE]" at bounding box center [199, 106] width 39 height 10
click at [323, 148] on td "5" at bounding box center [338, 148] width 31 height 14
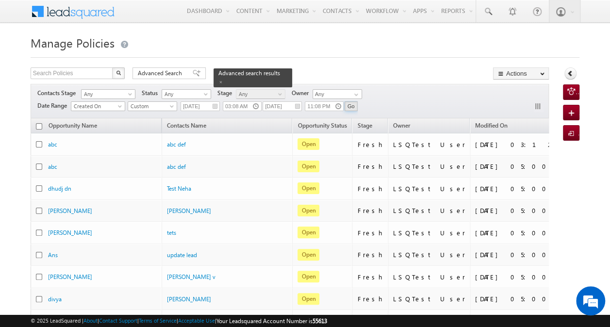
click at [354, 105] on input "Go" at bounding box center [350, 106] width 13 height 10
drag, startPoint x: 194, startPoint y: 106, endPoint x: 345, endPoint y: 56, distance: 158.2
click at [345, 56] on div at bounding box center [305, 54] width 548 height 6
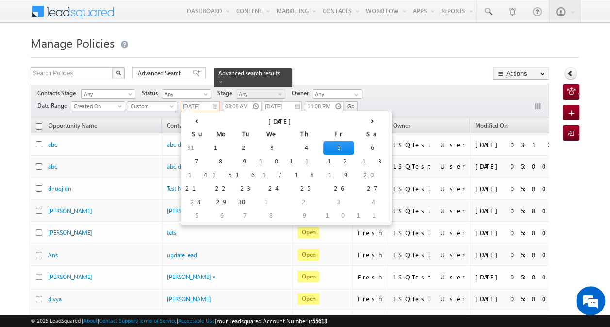
click at [202, 102] on input "[DATE]" at bounding box center [199, 106] width 39 height 10
click at [211, 146] on td "1" at bounding box center [221, 148] width 23 height 14
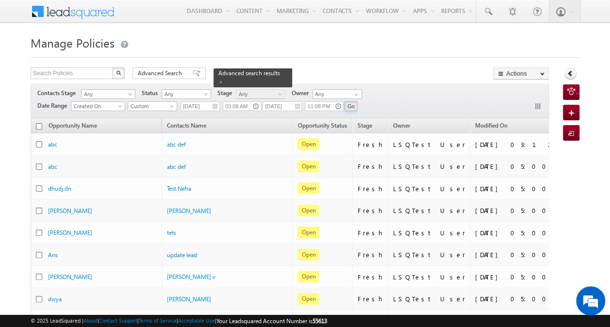
click at [349, 104] on input "Go" at bounding box center [350, 106] width 13 height 10
drag, startPoint x: 205, startPoint y: 106, endPoint x: 377, endPoint y: 35, distance: 185.9
click at [377, 35] on h1 "Manage Policies" at bounding box center [305, 41] width 548 height 19
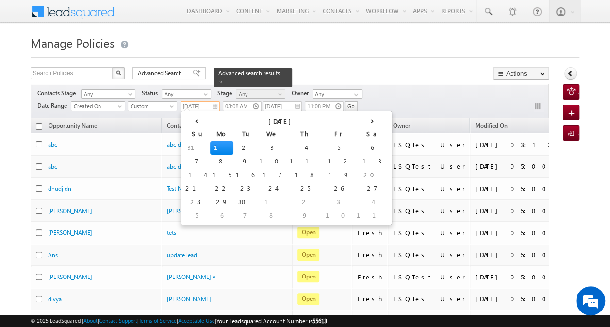
click at [204, 102] on input "[DATE]" at bounding box center [199, 106] width 39 height 10
click at [287, 145] on td "4" at bounding box center [305, 148] width 36 height 14
type input "[DATE]"
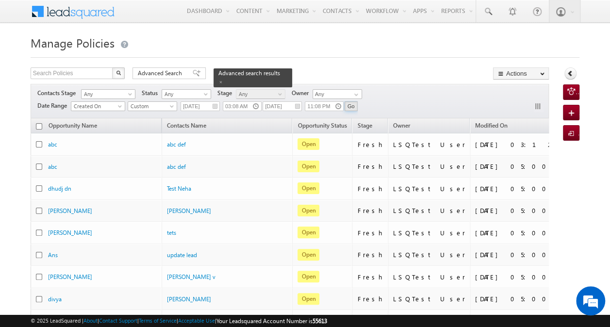
click at [351, 109] on input "Go" at bounding box center [350, 106] width 13 height 10
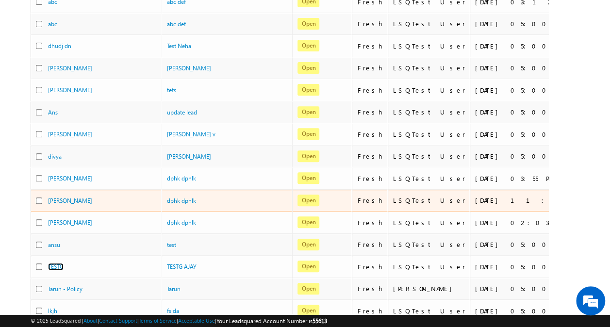
scroll to position [131, 0]
